Goal: Transaction & Acquisition: Purchase product/service

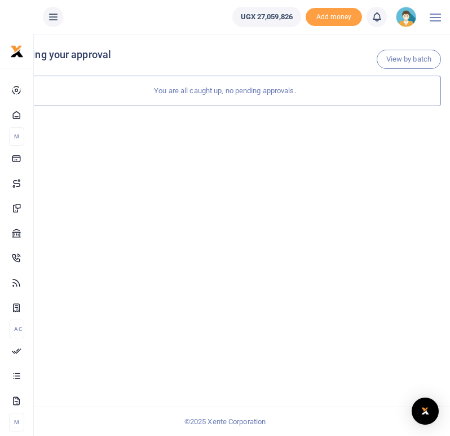
click at [407, 20] on img at bounding box center [406, 17] width 20 height 20
click at [370, 89] on link "Logout" at bounding box center [375, 83] width 89 height 16
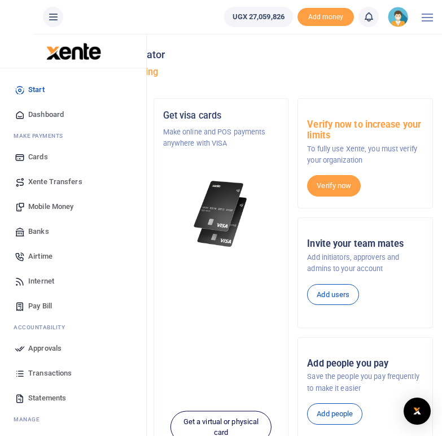
click at [49, 207] on span "Mobile Money" at bounding box center [50, 206] width 45 height 11
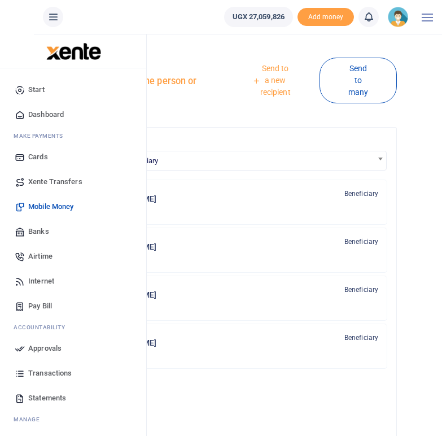
click at [47, 375] on span "Transactions" at bounding box center [49, 372] width 43 height 11
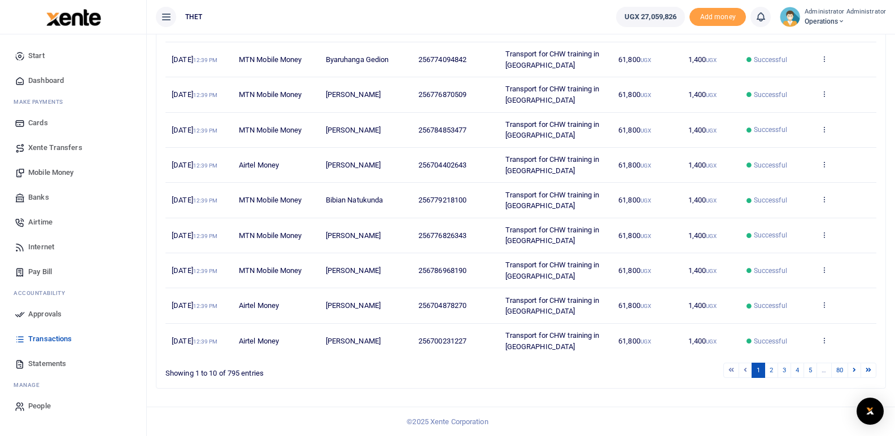
scroll to position [314, 0]
click at [450, 369] on link "2" at bounding box center [771, 370] width 14 height 15
click at [450, 378] on link "3" at bounding box center [784, 370] width 14 height 15
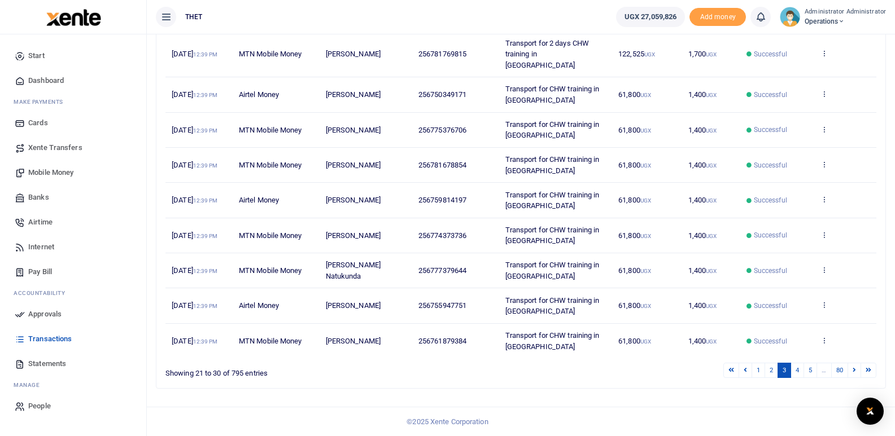
scroll to position [314, 0]
click at [450, 369] on link "4" at bounding box center [797, 370] width 14 height 15
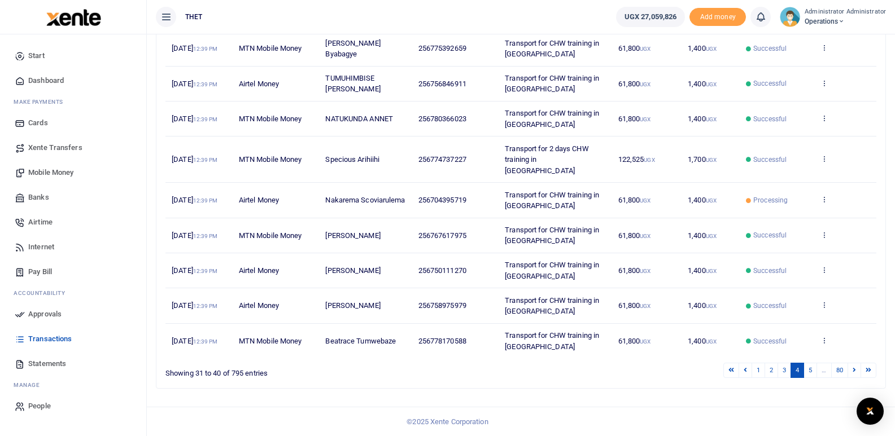
scroll to position [258, 0]
click at [450, 203] on icon at bounding box center [823, 199] width 7 height 8
click at [450, 214] on td "View details Send again" at bounding box center [845, 200] width 62 height 35
click at [450, 203] on icon at bounding box center [823, 199] width 7 height 8
click at [450, 271] on link "View details" at bounding box center [775, 279] width 89 height 16
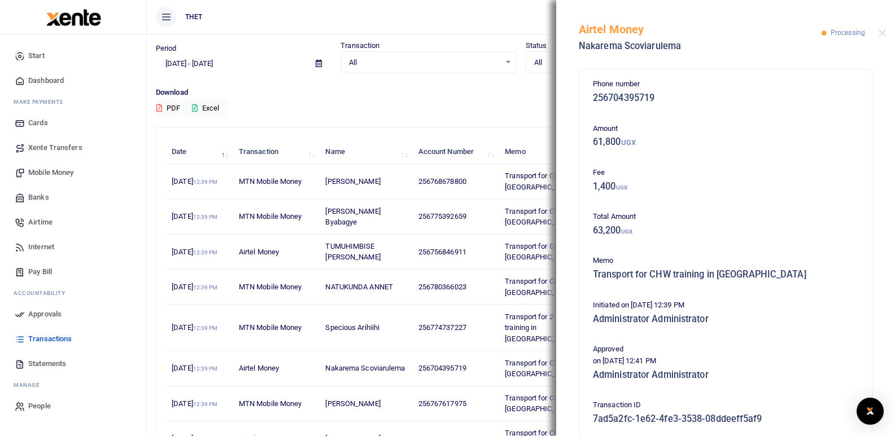
scroll to position [29, 0]
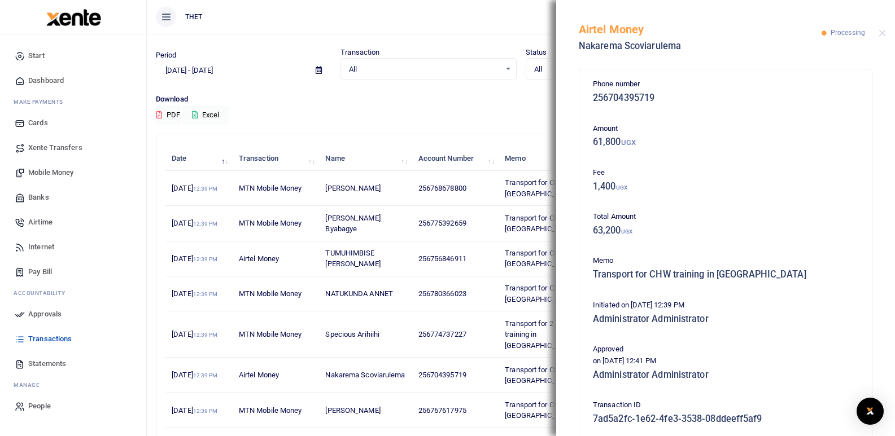
click at [450, 24] on ul "THET" at bounding box center [377, 17] width 460 height 34
click at [420, 114] on div "Download PDF Excel" at bounding box center [521, 109] width 730 height 31
click at [444, 115] on div "Download PDF Excel" at bounding box center [521, 109] width 730 height 31
click at [450, 33] on button "Close" at bounding box center [881, 32] width 7 height 7
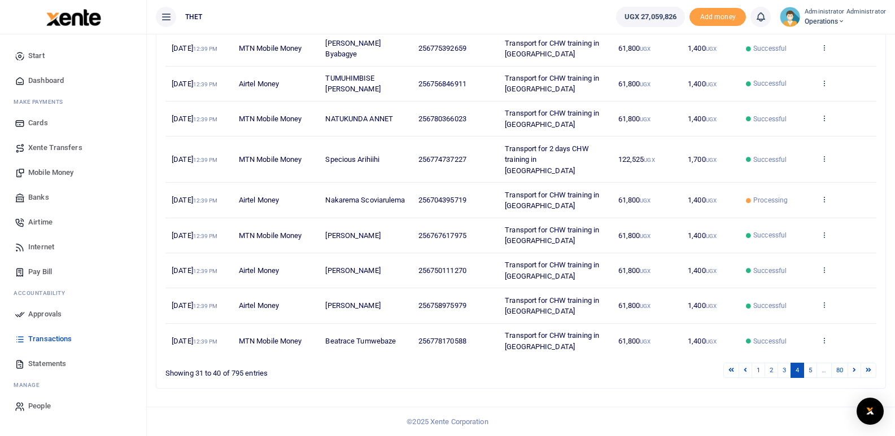
scroll to position [314, 0]
click at [34, 173] on span "Mobile Money" at bounding box center [50, 172] width 45 height 11
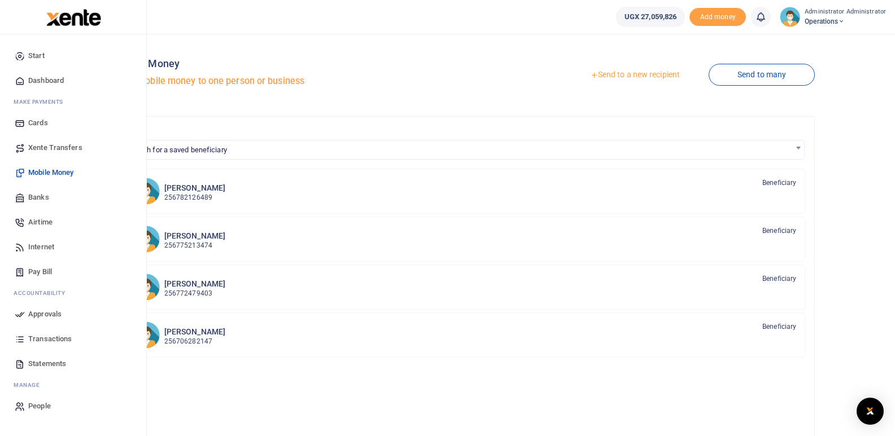
click at [45, 336] on span "Transactions" at bounding box center [49, 339] width 43 height 11
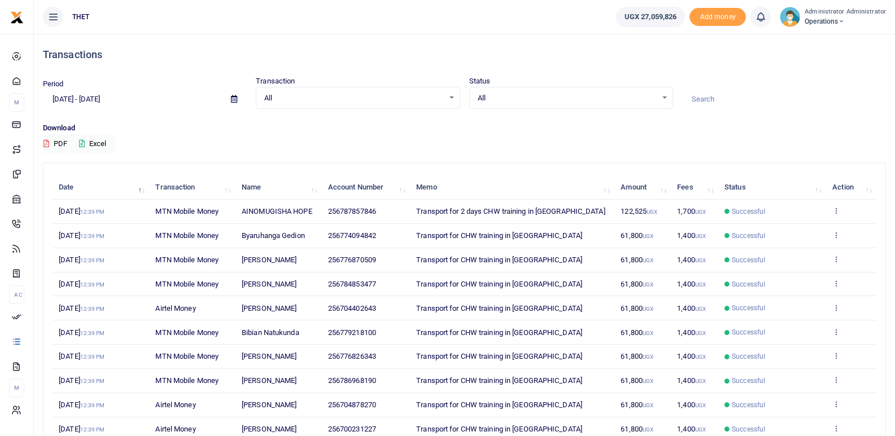
scroll to position [83, 0]
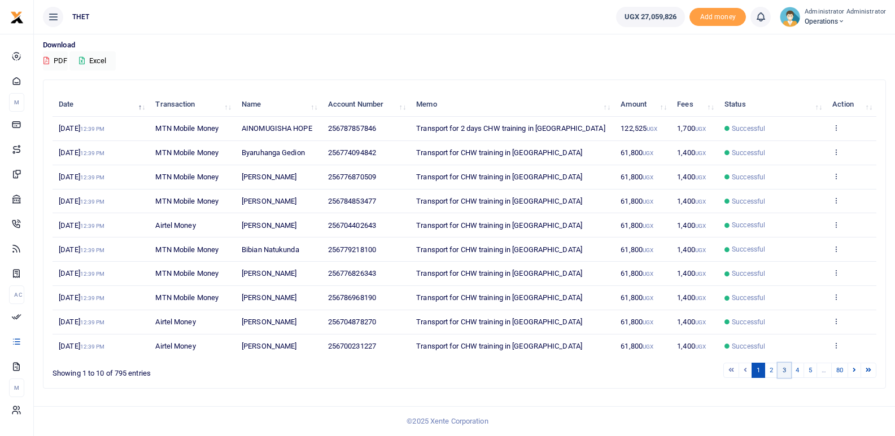
click at [780, 371] on link "3" at bounding box center [784, 370] width 14 height 15
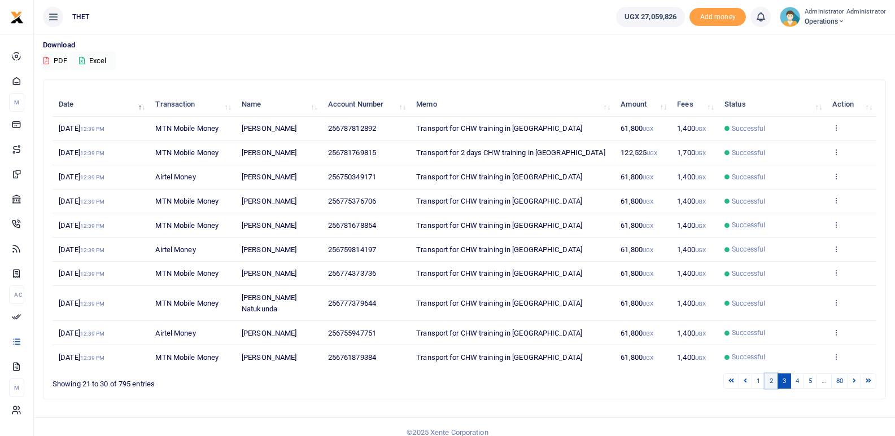
click at [769, 374] on link "2" at bounding box center [771, 381] width 14 height 15
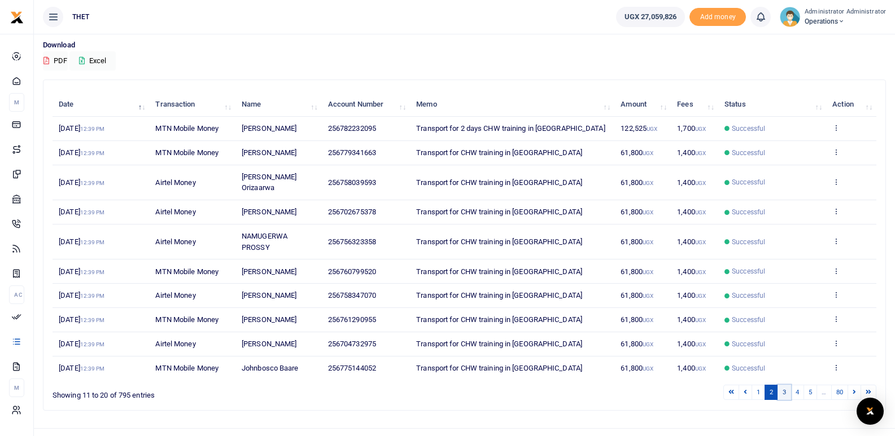
click at [785, 394] on link "3" at bounding box center [784, 392] width 14 height 15
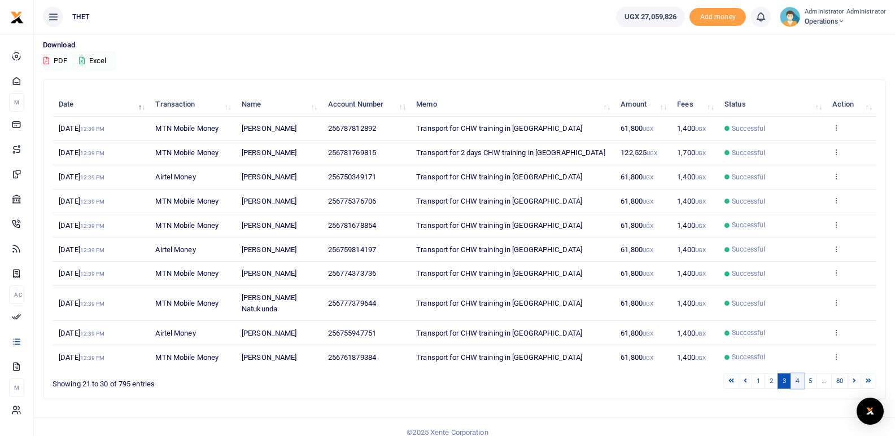
click at [798, 374] on link "4" at bounding box center [797, 381] width 14 height 15
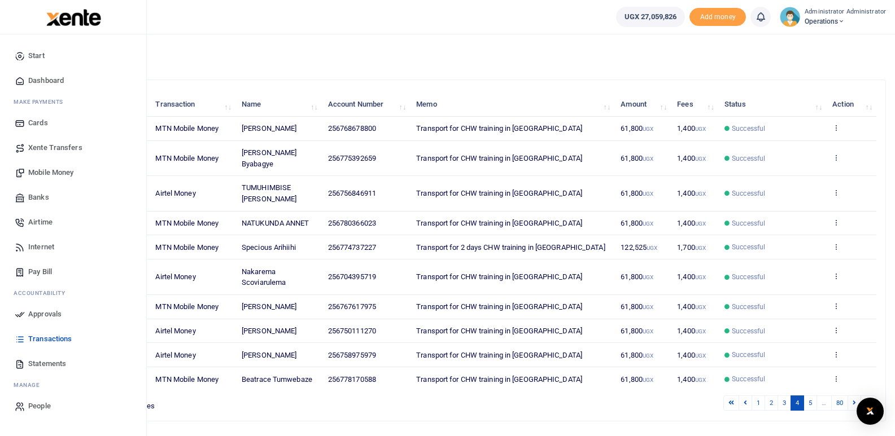
click at [61, 171] on span "Mobile Money" at bounding box center [50, 172] width 45 height 11
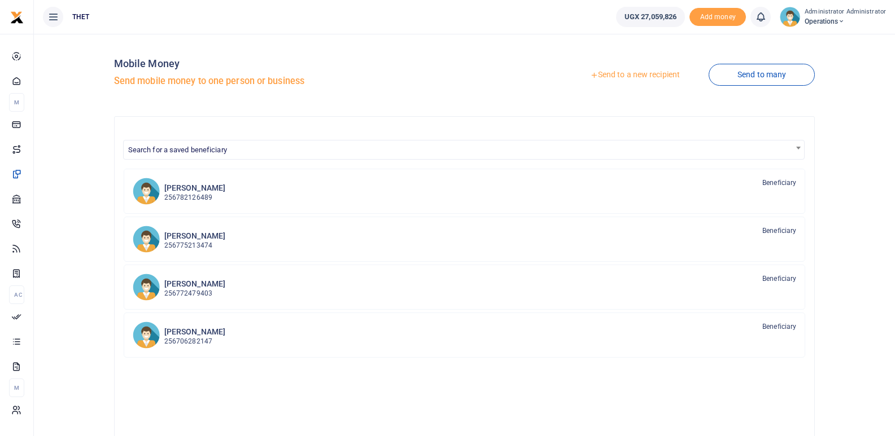
click at [648, 69] on link "Send to a new recipient" at bounding box center [634, 75] width 147 height 20
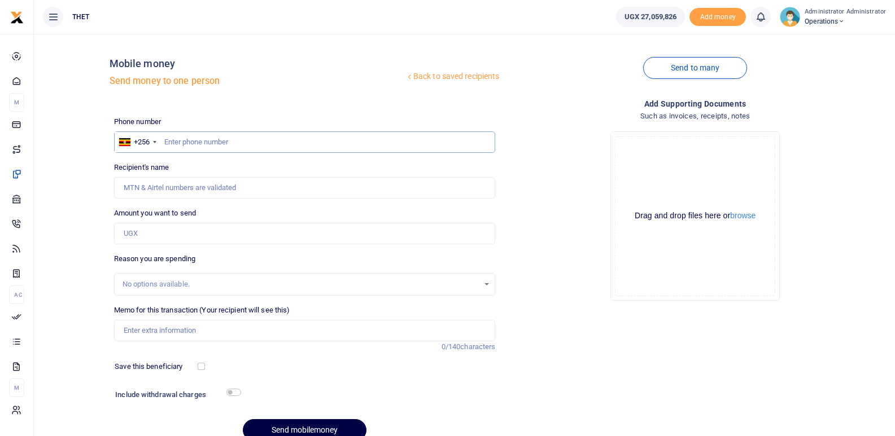
click at [199, 143] on input "text" at bounding box center [305, 142] width 382 height 21
type input "0778280604"
type input "[PERSON_NAME]"
type input "0778280604"
click at [202, 232] on input "Amount you want to send" at bounding box center [305, 233] width 382 height 21
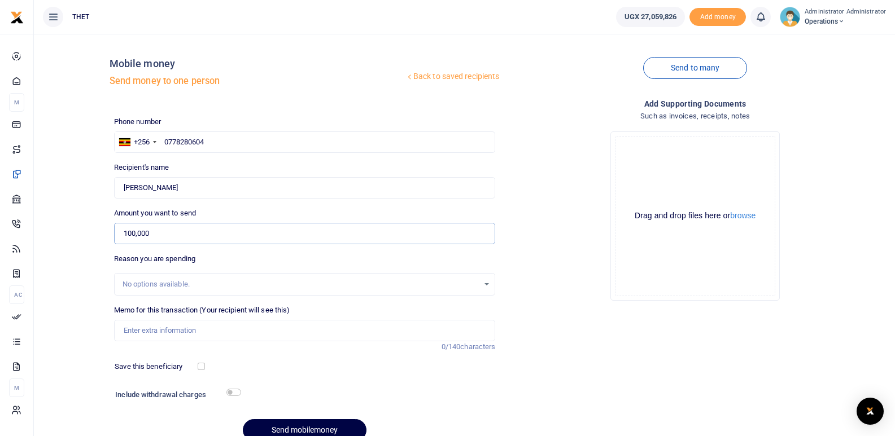
click at [128, 235] on input "100,000" at bounding box center [305, 233] width 382 height 21
click at [128, 235] on input "200,000" at bounding box center [305, 233] width 382 height 21
type input "100,000"
click at [169, 279] on div "No options available." at bounding box center [300, 284] width 357 height 11
click at [152, 326] on input "Memo for this transaction (Your recipient will see this)" at bounding box center [305, 330] width 382 height 21
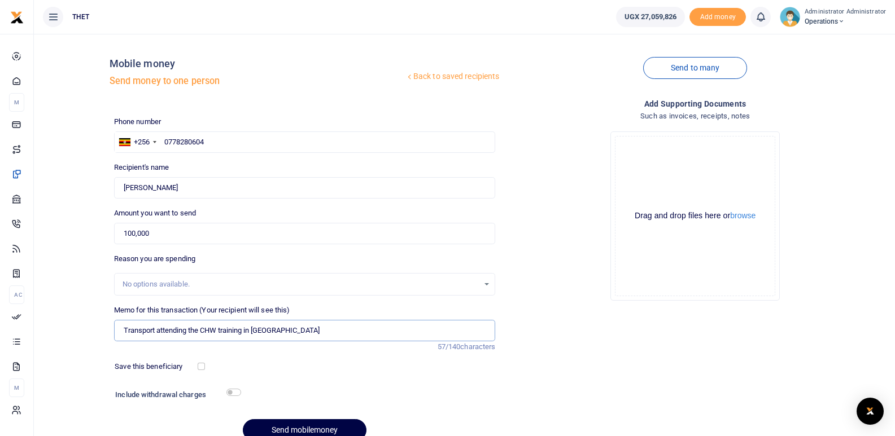
type input "Transport attending the CHW training in [GEOGRAPHIC_DATA]"
click at [279, 356] on div "Phone number +256 Uganda +256 0778280604 Phone is required. Recipient's name Fo…" at bounding box center [304, 283] width 391 height 335
click at [236, 391] on input "checkbox" at bounding box center [233, 392] width 15 height 7
checkbox input "true"
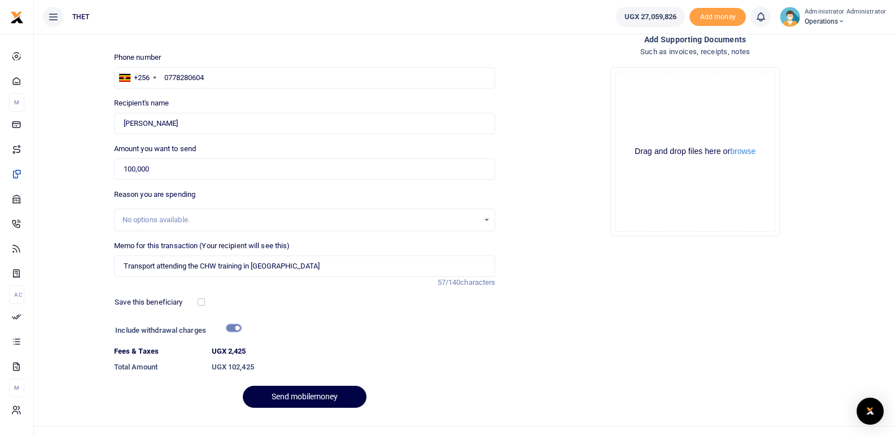
scroll to position [84, 0]
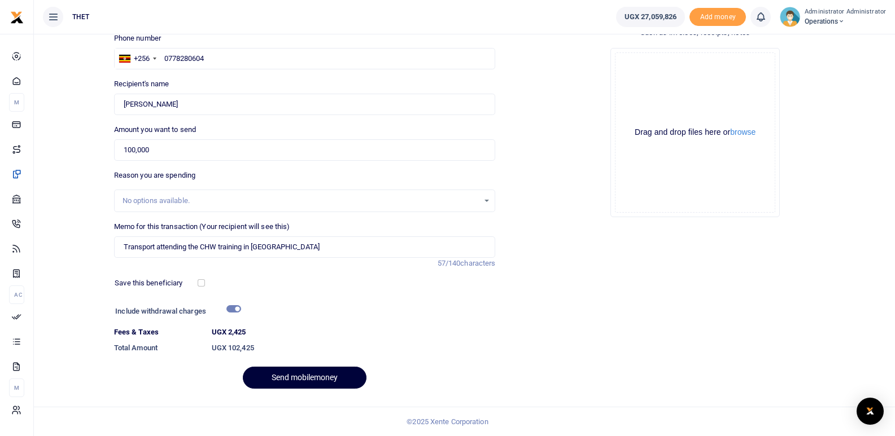
click at [320, 378] on button "Send mobilemoney" at bounding box center [305, 378] width 124 height 22
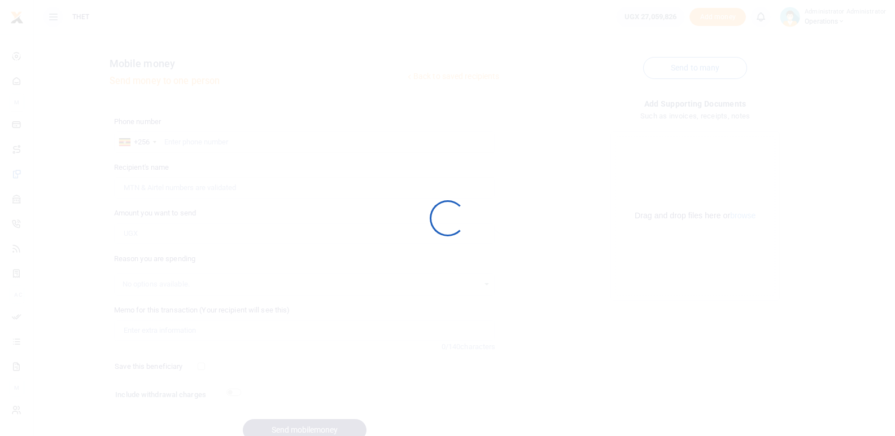
scroll to position [52, 0]
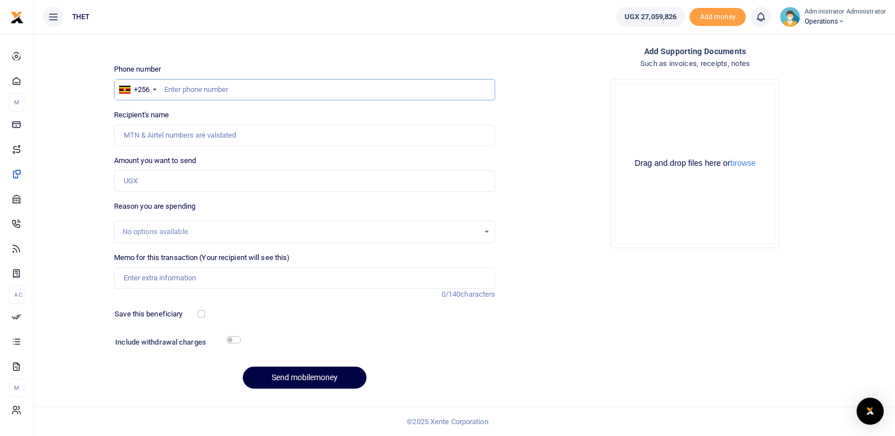
click at [184, 92] on input "text" at bounding box center [305, 89] width 382 height 21
type input "0752864699"
type input "[PERSON_NAME]"
type input "0752864699"
click at [163, 185] on input "Amount you want to send" at bounding box center [305, 180] width 382 height 21
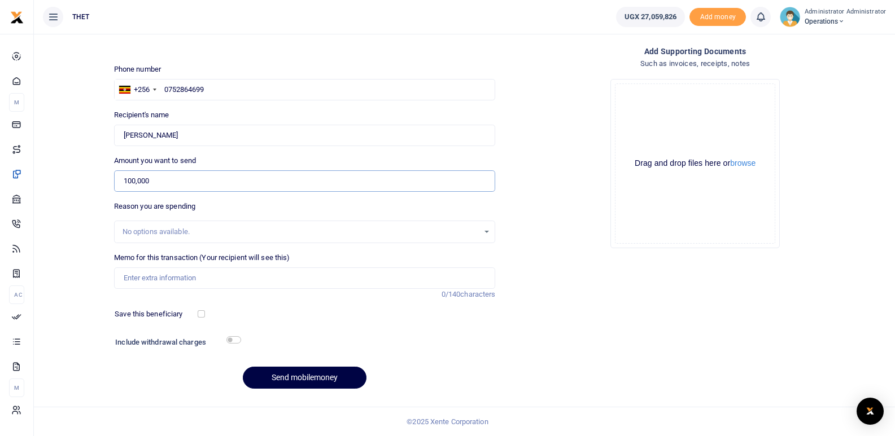
type input "100,000"
click at [230, 207] on div "Reason you are spending No options available." at bounding box center [305, 222] width 382 height 42
click at [182, 280] on input "Memo for this transaction (Your recipient will see this)" at bounding box center [305, 278] width 382 height 21
type input "Transport attending the CHW training in Isingiro district"
click at [258, 304] on div "Phone number +256 Uganda +256 0752864699 Phone is required. Recipient's name Fo…" at bounding box center [304, 231] width 391 height 335
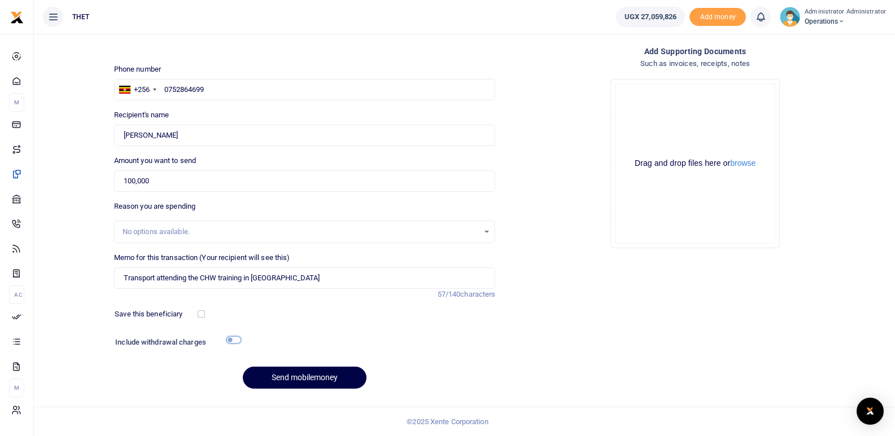
click at [236, 339] on input "checkbox" at bounding box center [233, 339] width 15 height 7
checkbox input "true"
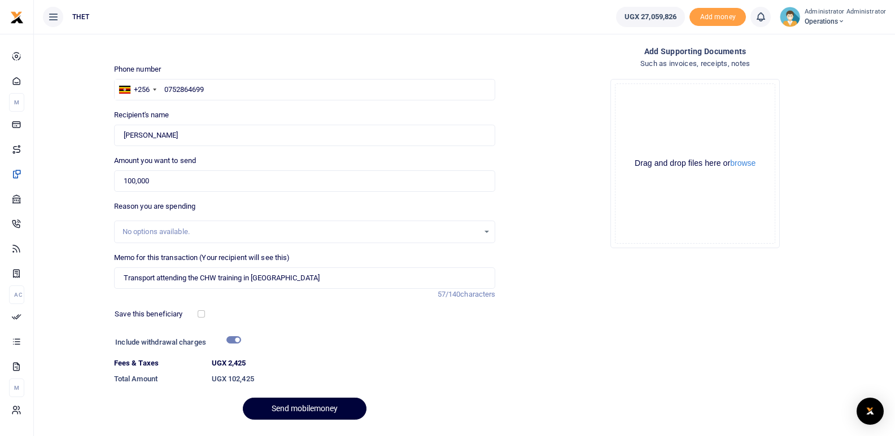
click at [289, 406] on button "Send mobilemoney" at bounding box center [305, 409] width 124 height 22
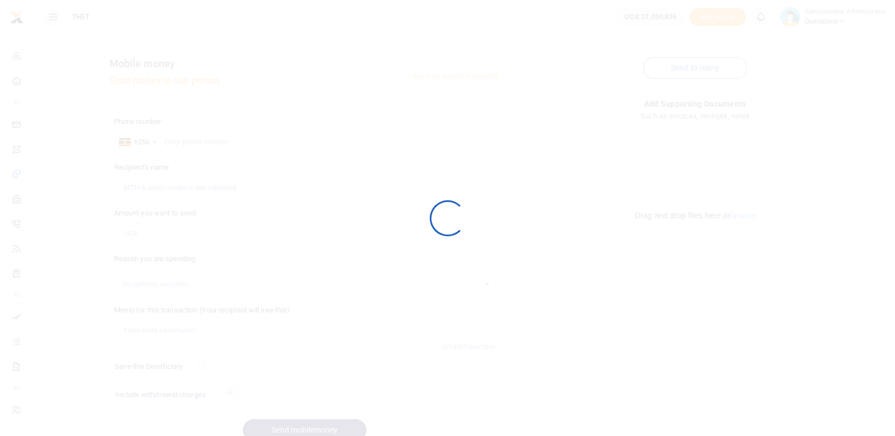
scroll to position [52, 0]
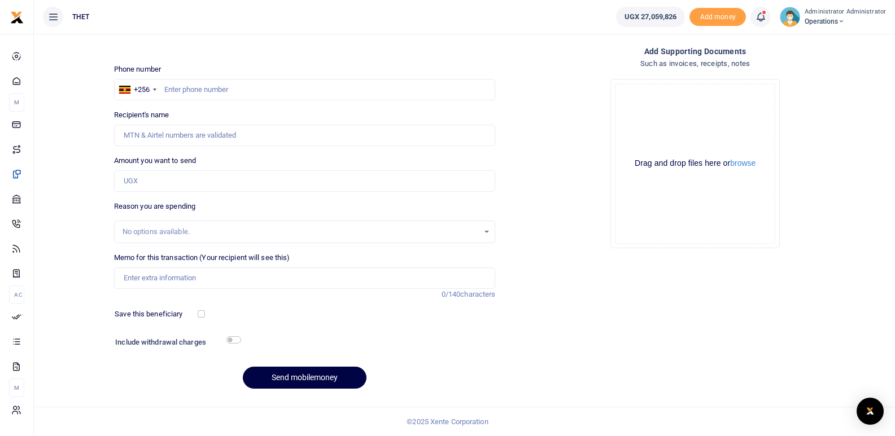
click at [764, 15] on icon at bounding box center [760, 17] width 11 height 12
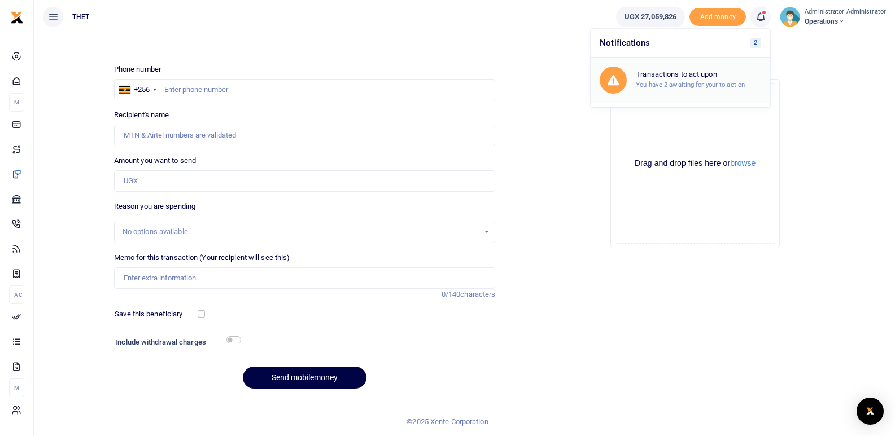
click at [683, 81] on small "You have 2 awaiting for your to act on" at bounding box center [690, 85] width 109 height 8
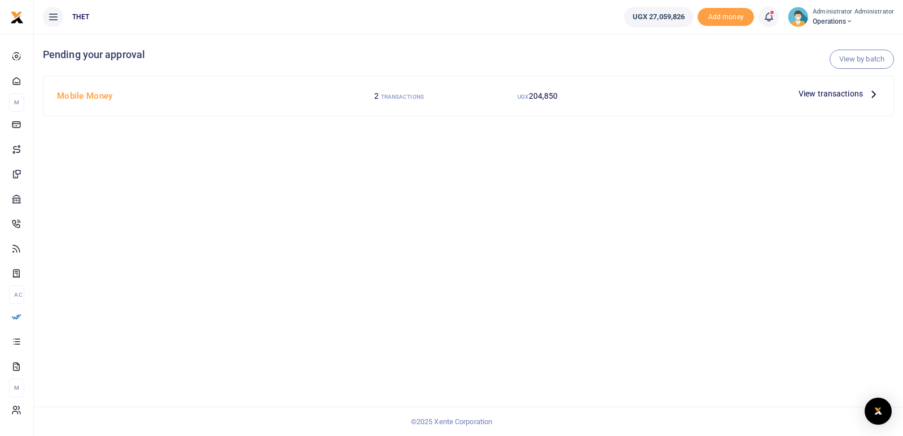
click at [871, 94] on icon at bounding box center [873, 93] width 12 height 12
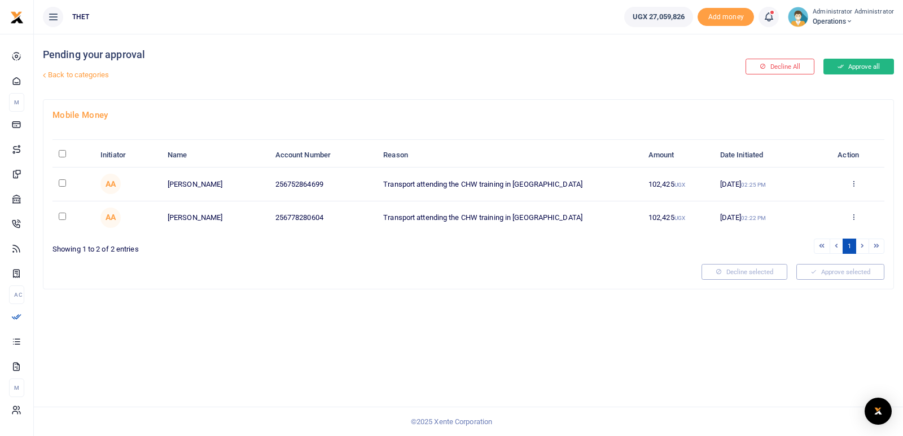
click at [852, 60] on button "Approve all" at bounding box center [858, 67] width 71 height 16
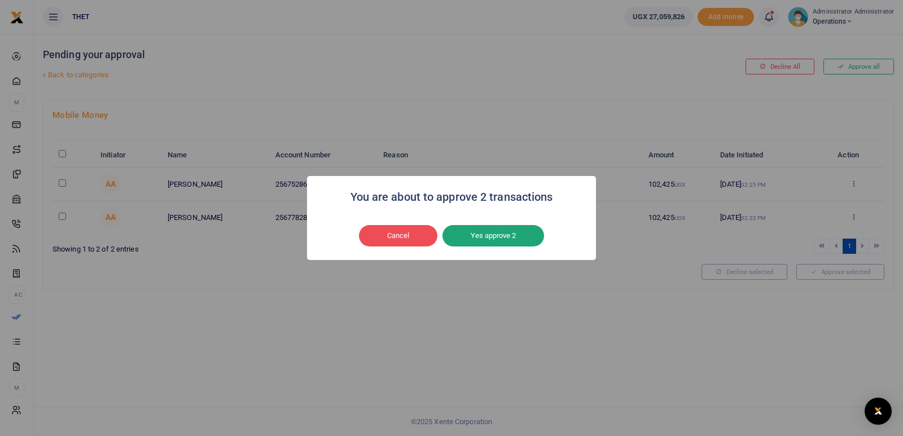
click at [493, 238] on button "Yes approve 2" at bounding box center [493, 235] width 102 height 21
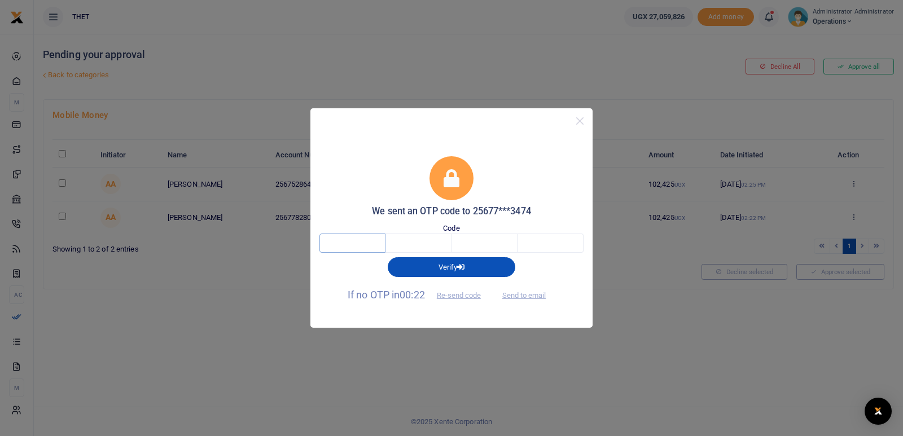
click at [357, 247] on input "text" at bounding box center [352, 243] width 66 height 19
type input "5"
type input "7"
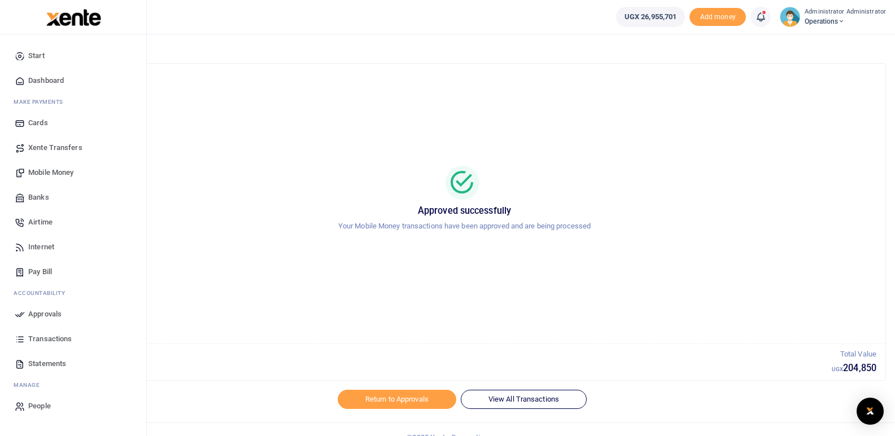
click at [49, 172] on span "Mobile Money" at bounding box center [50, 172] width 45 height 11
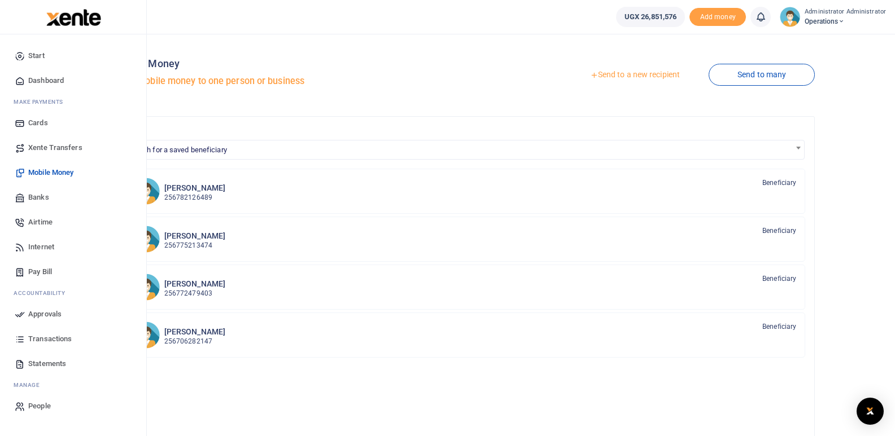
click at [53, 339] on span "Transactions" at bounding box center [49, 339] width 43 height 11
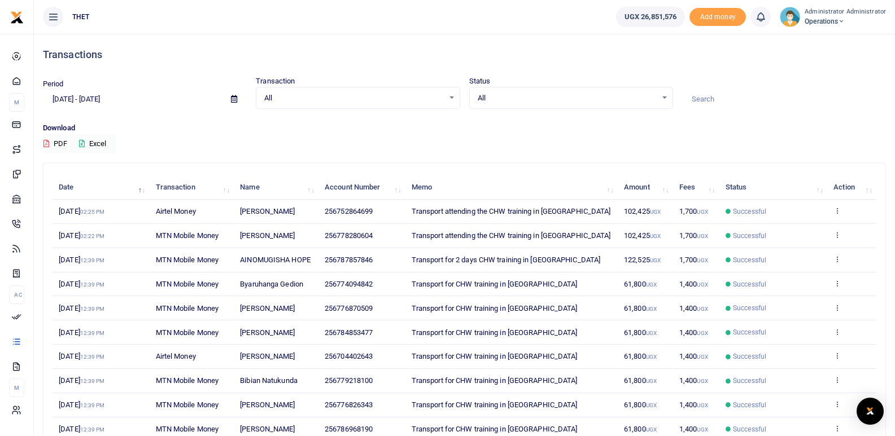
click at [794, 13] on img at bounding box center [789, 17] width 20 height 20
click at [829, 88] on link "Logout" at bounding box center [837, 83] width 89 height 16
